Goal: Book appointment/travel/reservation

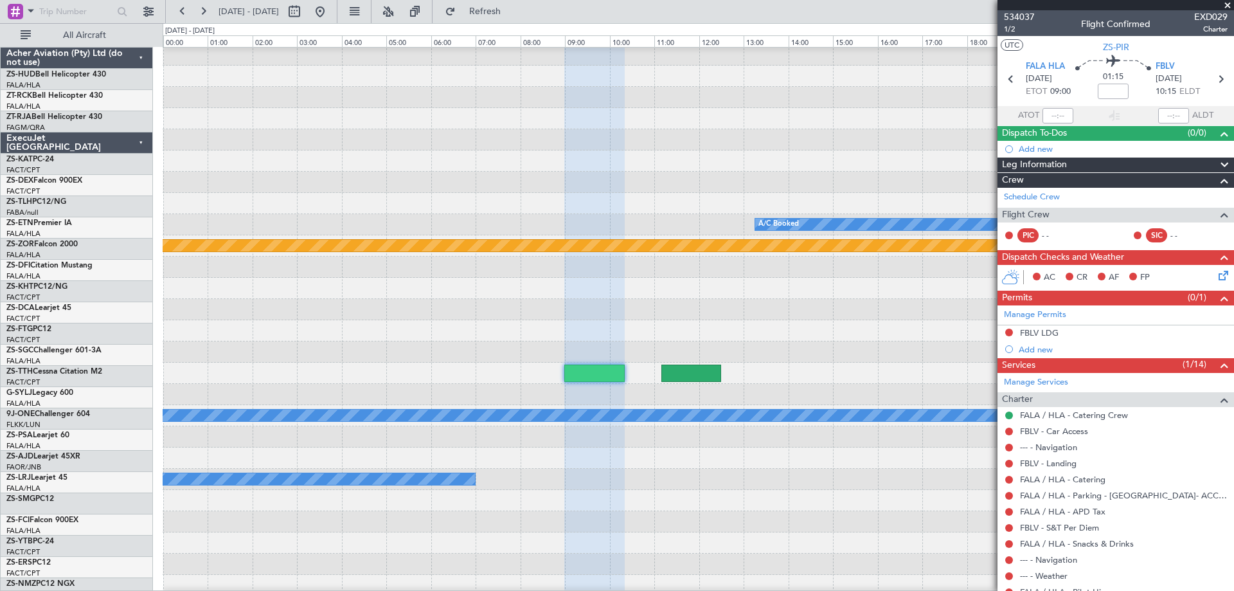
click at [305, 18] on button at bounding box center [294, 11] width 21 height 21
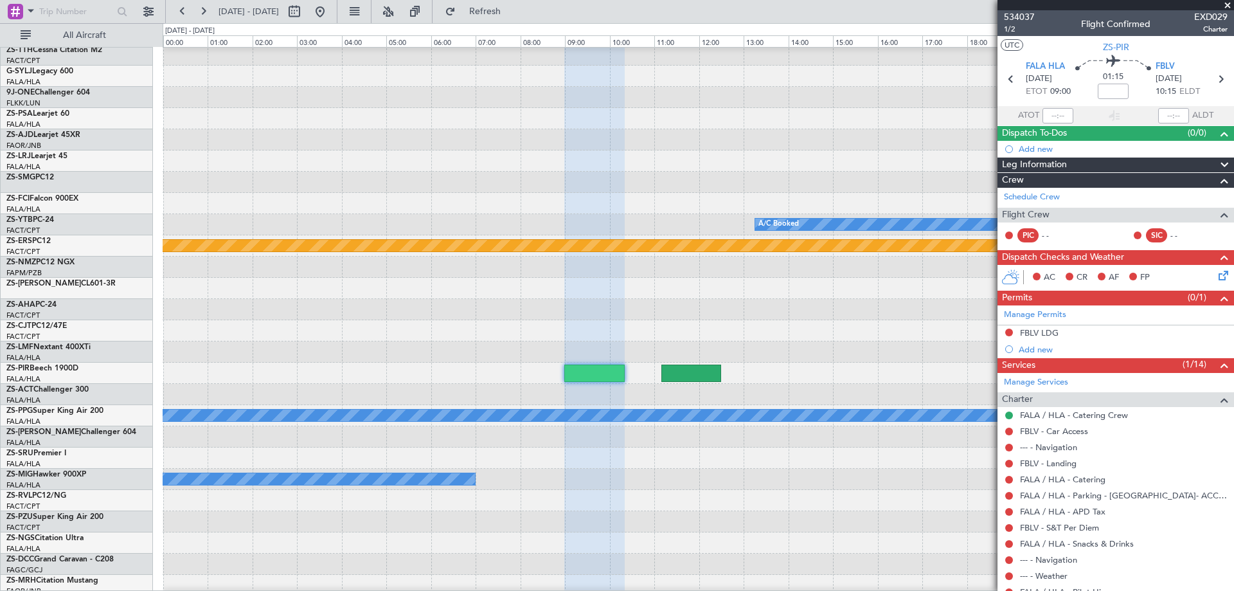
select select "11"
select select "2025"
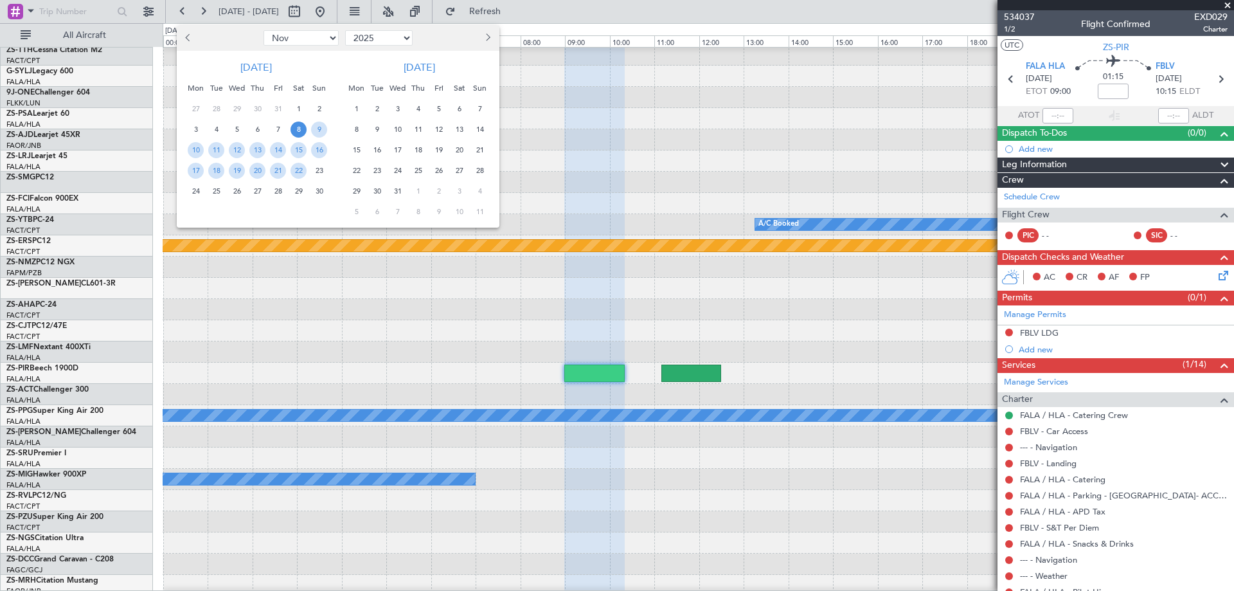
click at [192, 45] on button "Previous month" at bounding box center [189, 38] width 14 height 21
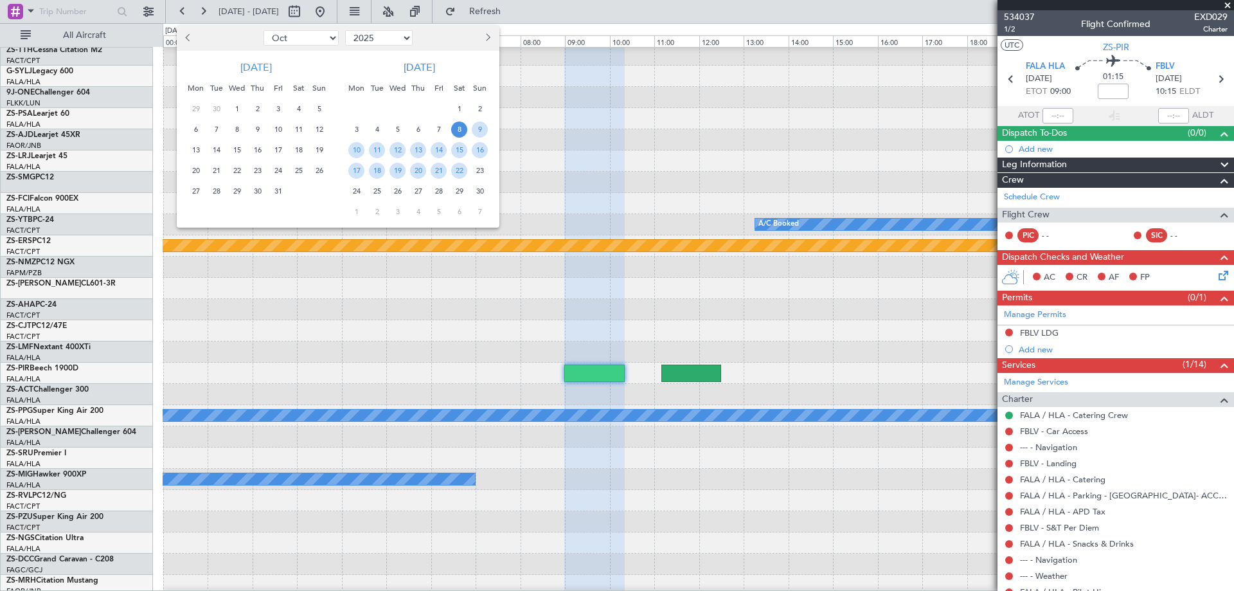
click at [192, 44] on button "Previous month" at bounding box center [189, 38] width 14 height 21
select select "8"
click at [275, 192] on span "29" at bounding box center [278, 191] width 16 height 16
click at [273, 189] on span "29" at bounding box center [278, 191] width 16 height 16
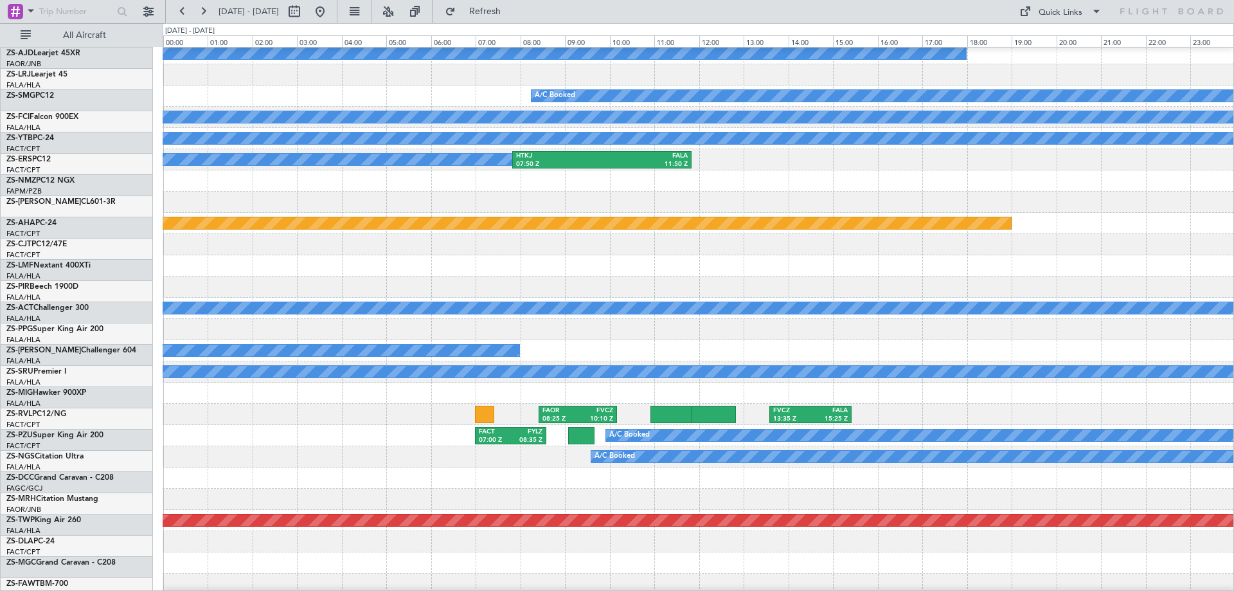
scroll to position [514, 0]
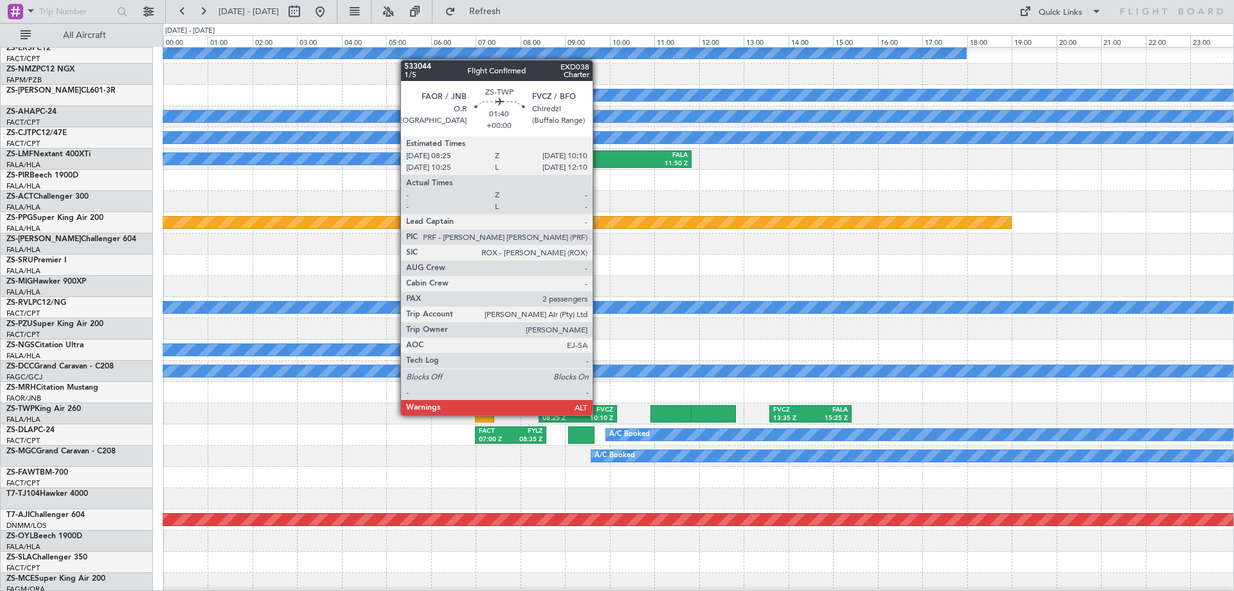
click at [599, 414] on div "10:10 Z" at bounding box center [595, 418] width 35 height 9
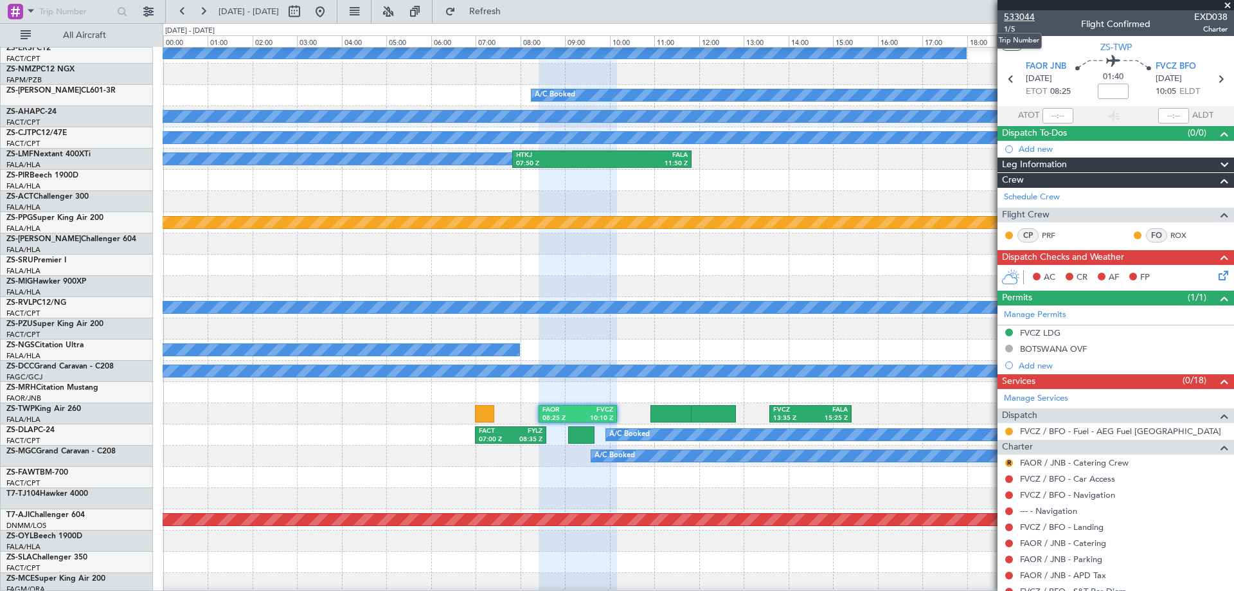
click at [1019, 19] on span "533044" at bounding box center [1019, 17] width 31 height 14
